Goal: Transaction & Acquisition: Obtain resource

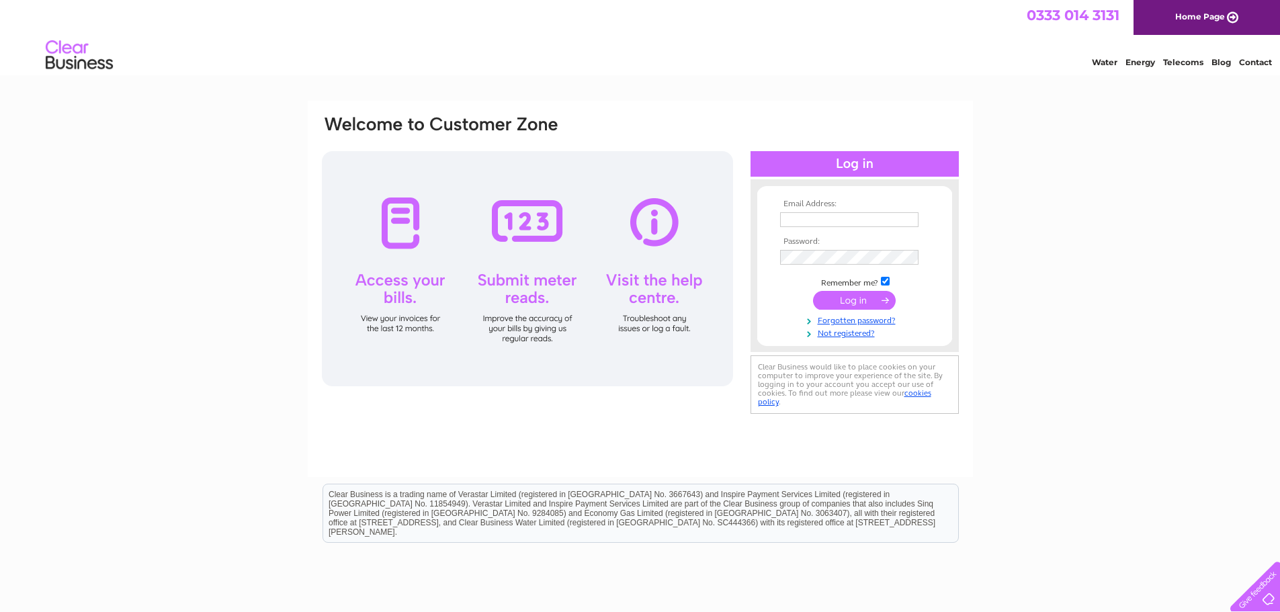
type input "mikeg1lrd@gmail.com"
click at [857, 301] on input "submit" at bounding box center [854, 300] width 83 height 19
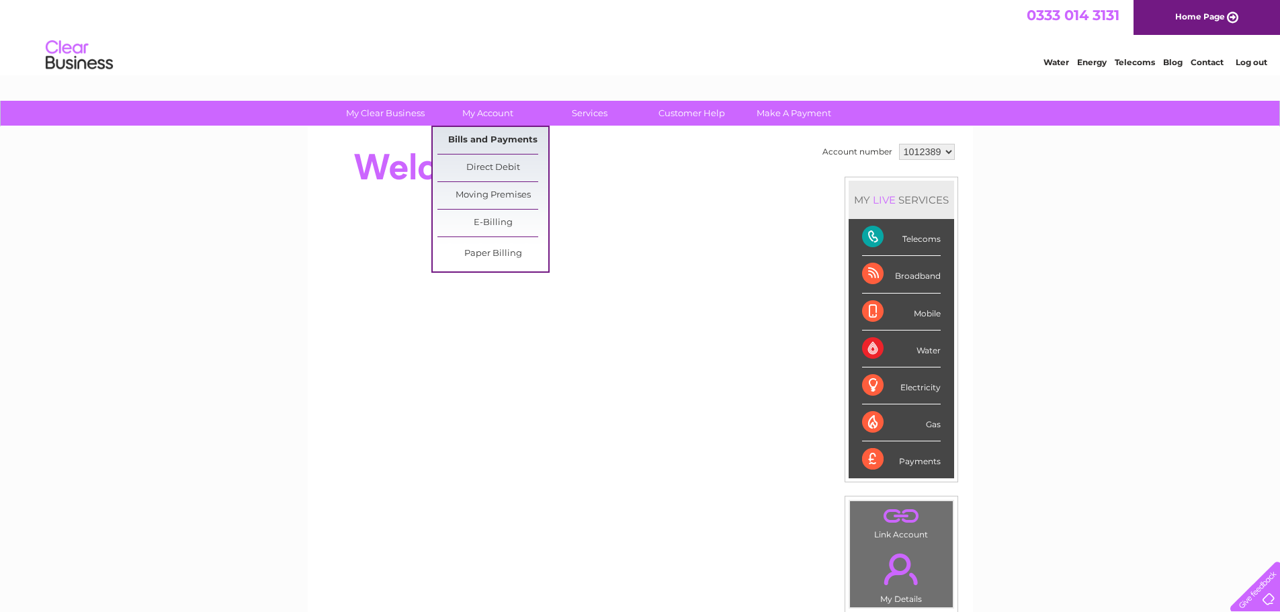
click at [491, 140] on link "Bills and Payments" at bounding box center [493, 140] width 111 height 27
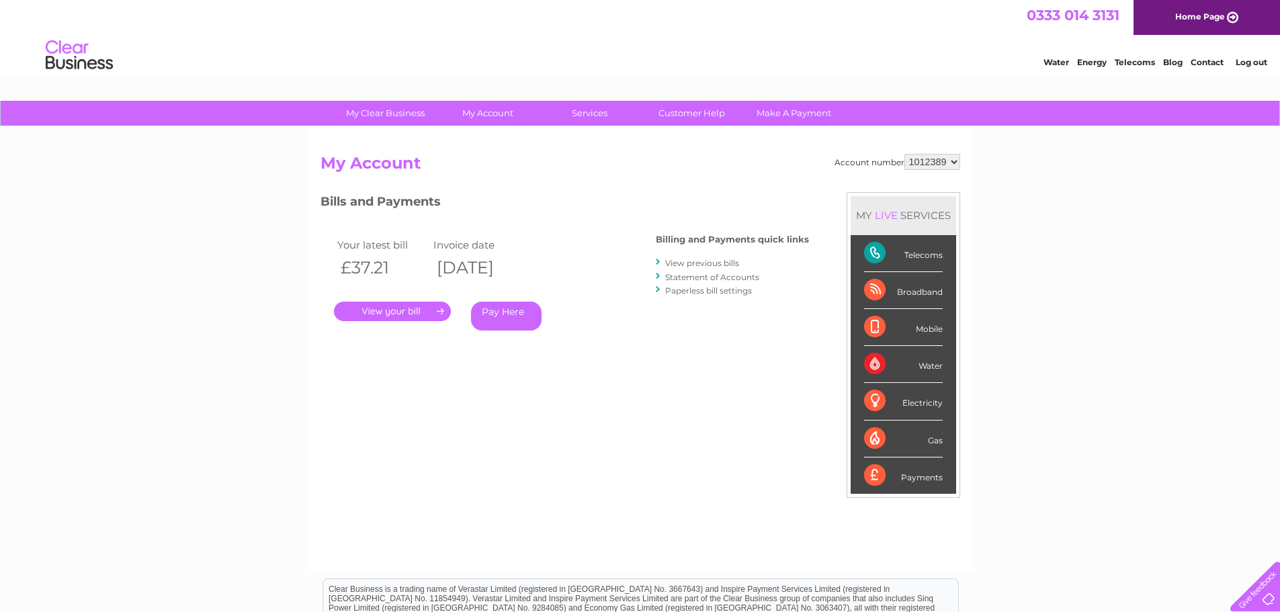
click at [694, 261] on link "View previous bills" at bounding box center [702, 263] width 74 height 10
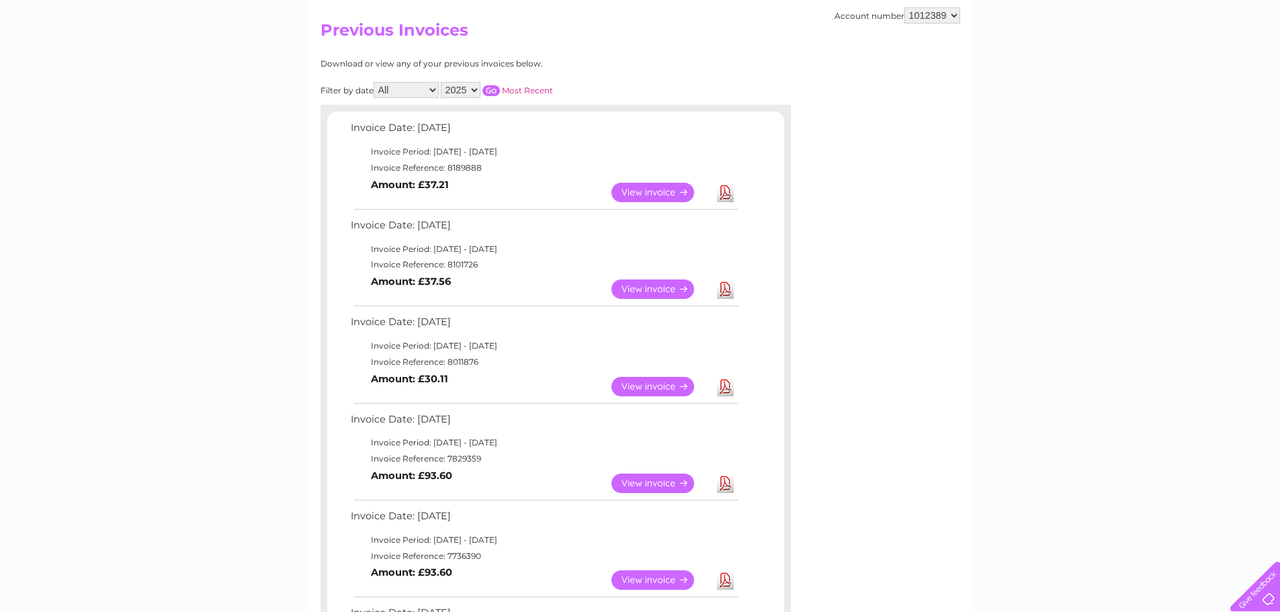
scroll to position [134, 0]
click at [641, 285] on link "View" at bounding box center [661, 287] width 99 height 19
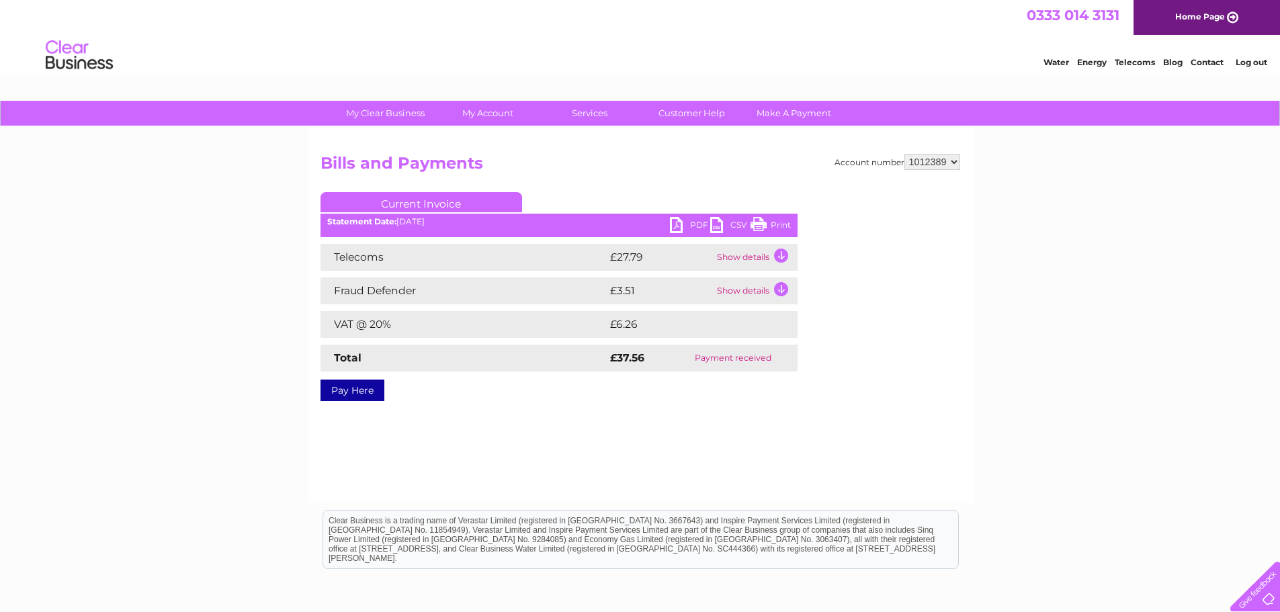
click at [693, 225] on link "PDF" at bounding box center [690, 226] width 40 height 19
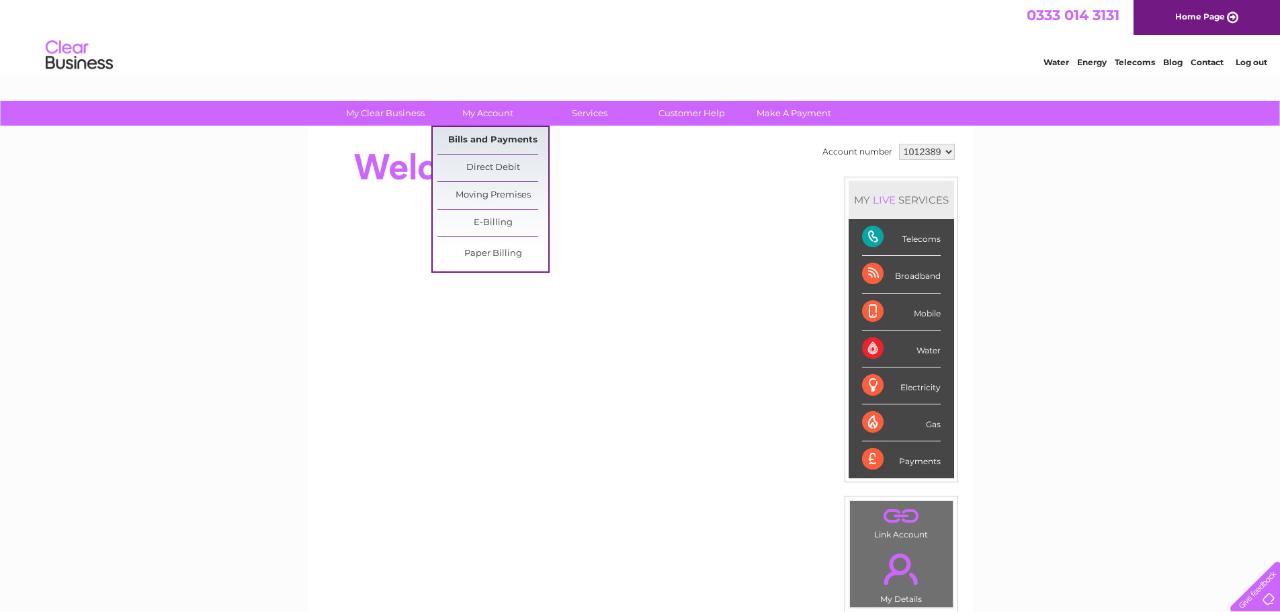
click at [488, 143] on link "Bills and Payments" at bounding box center [493, 140] width 111 height 27
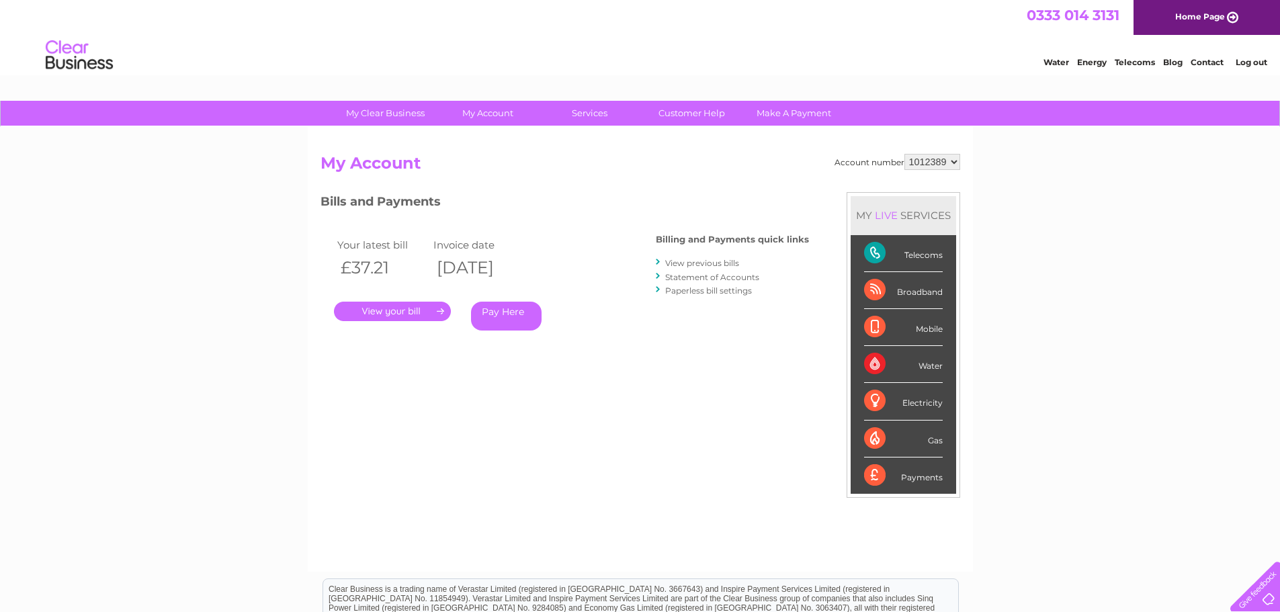
scroll to position [67, 0]
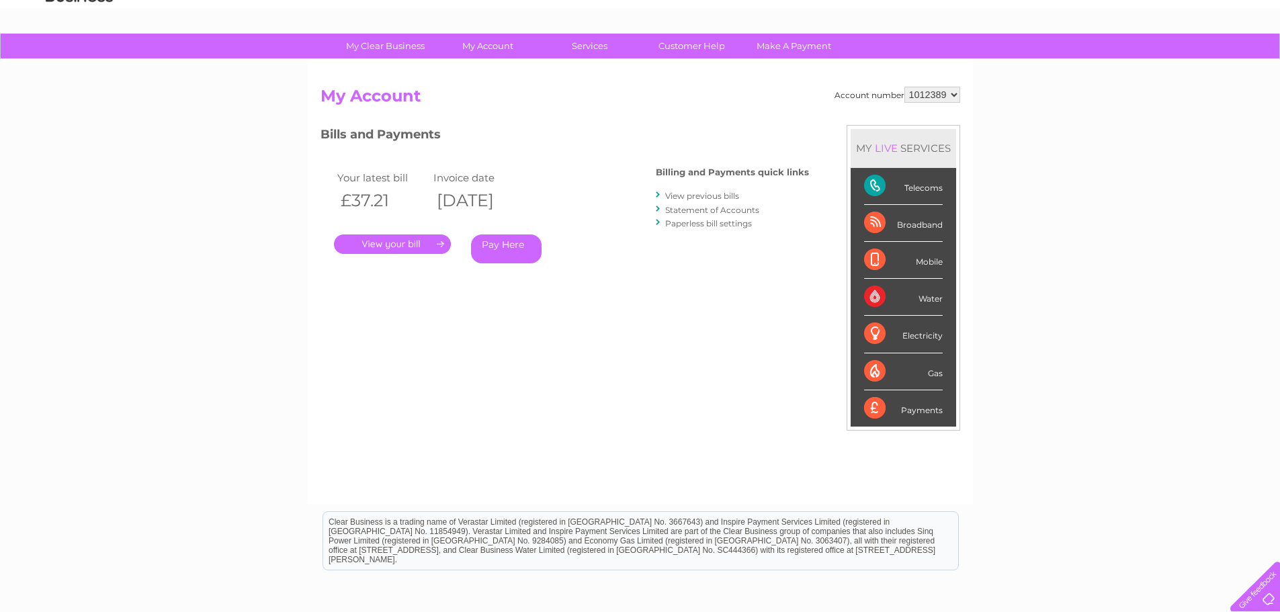
click at [698, 194] on link "View previous bills" at bounding box center [702, 196] width 74 height 10
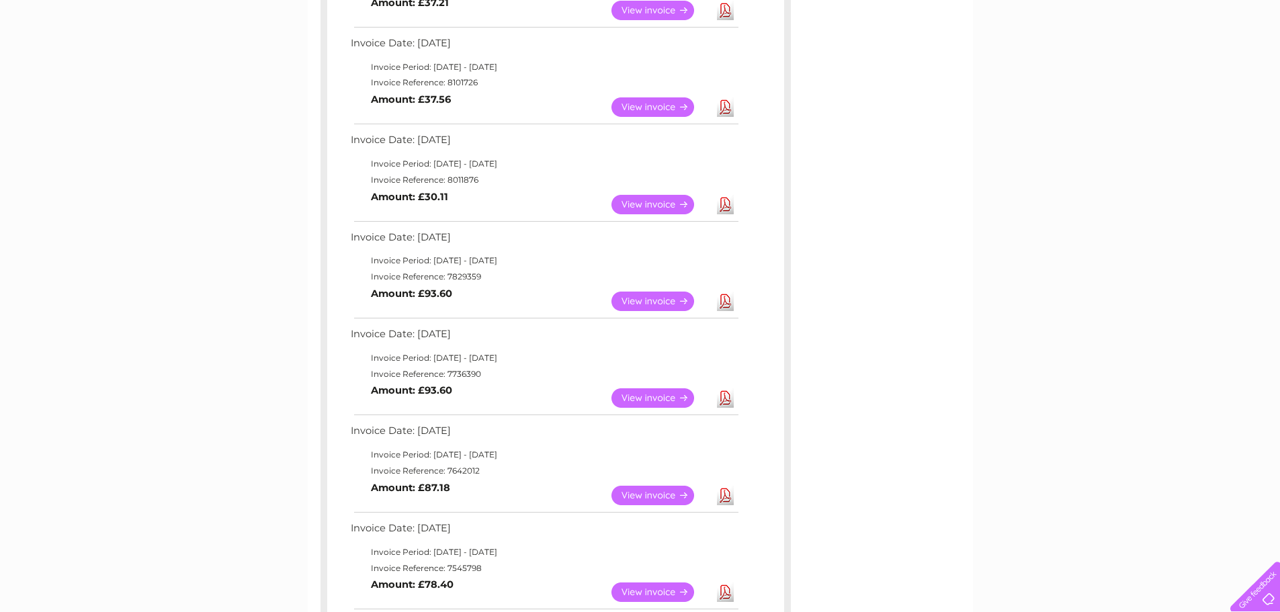
scroll to position [336, 0]
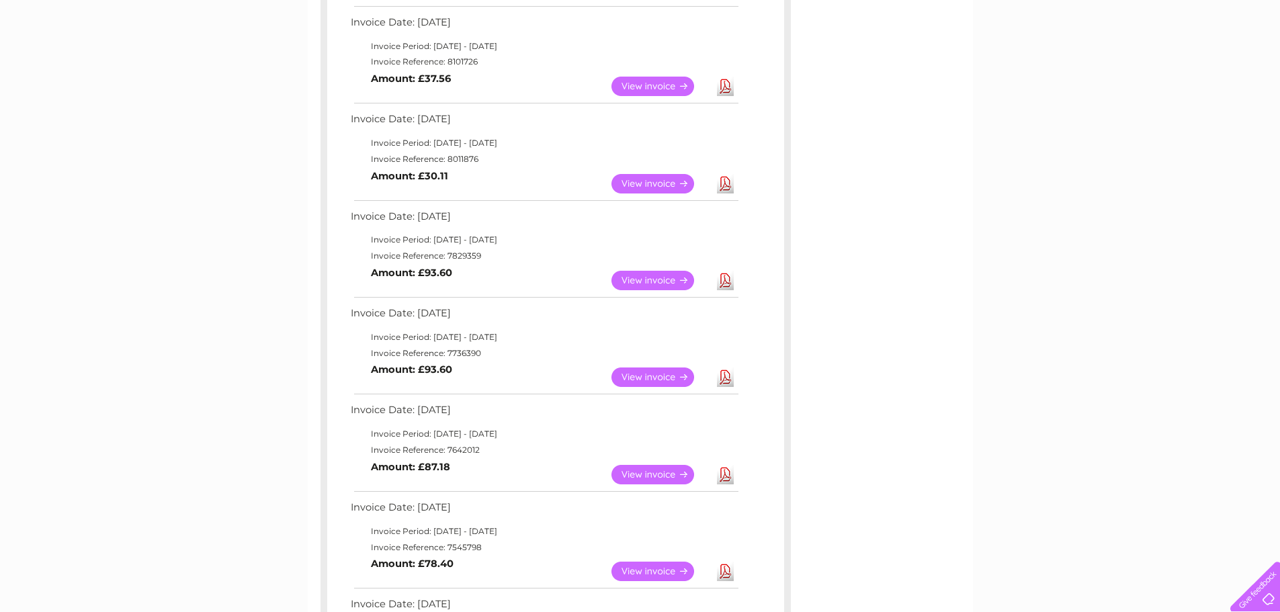
click at [729, 187] on link "Download" at bounding box center [725, 183] width 17 height 19
